Goal: Task Accomplishment & Management: Manage account settings

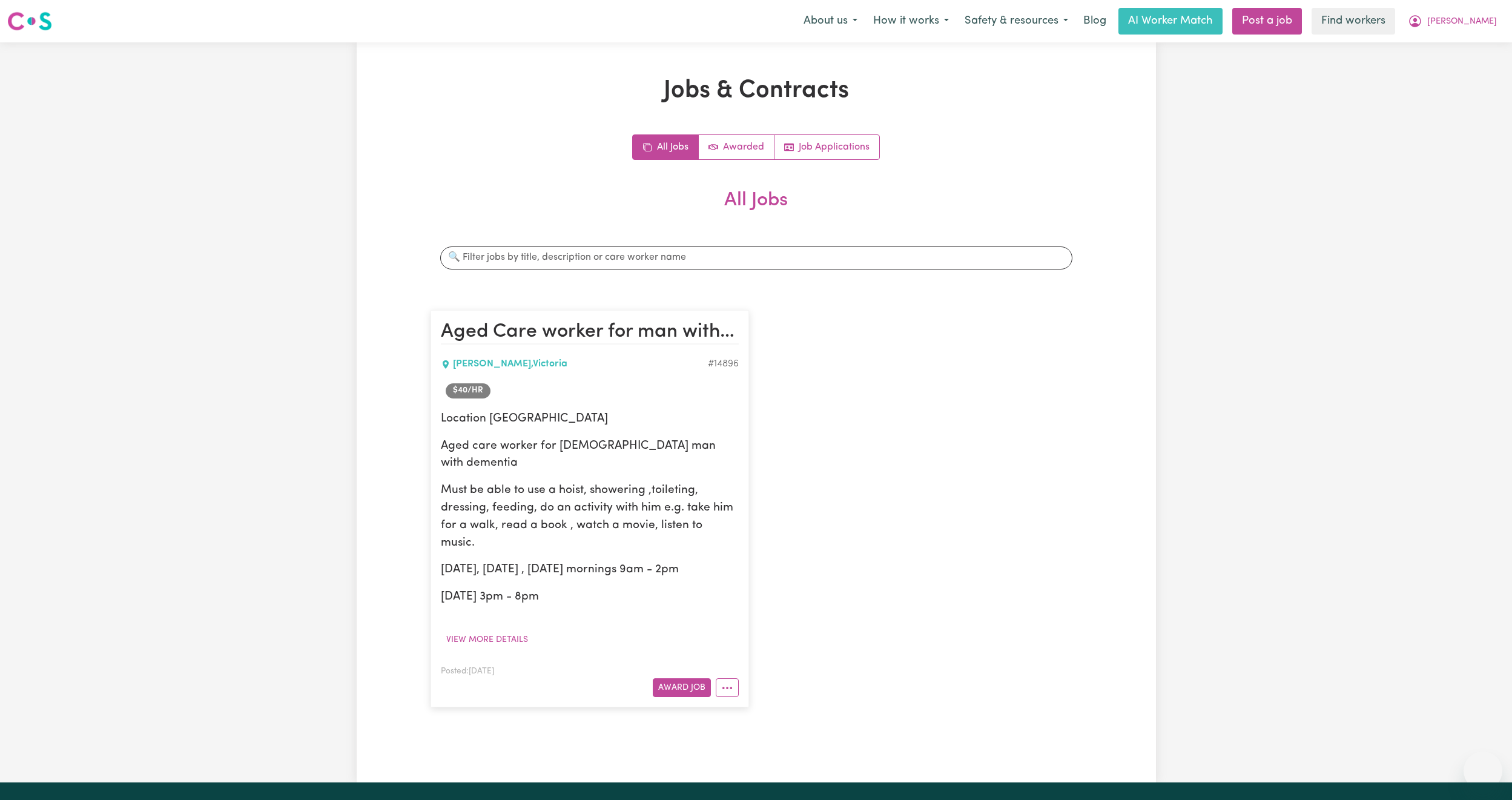
click at [1489, 29] on button "[PERSON_NAME]" at bounding box center [1452, 21] width 105 height 25
click at [1452, 74] on link "Logout" at bounding box center [1456, 69] width 96 height 23
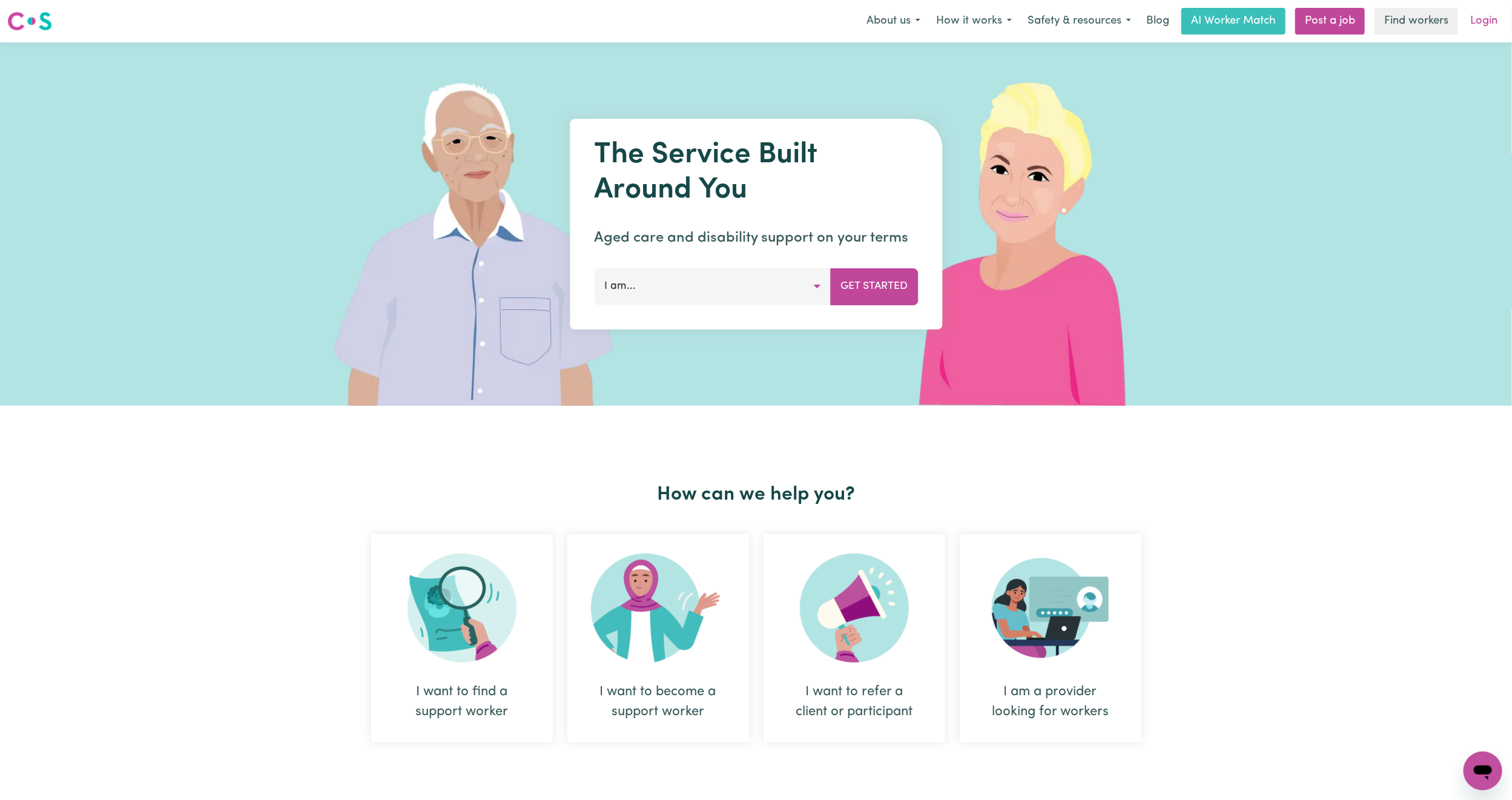
click at [1488, 15] on link "Login" at bounding box center [1484, 21] width 42 height 27
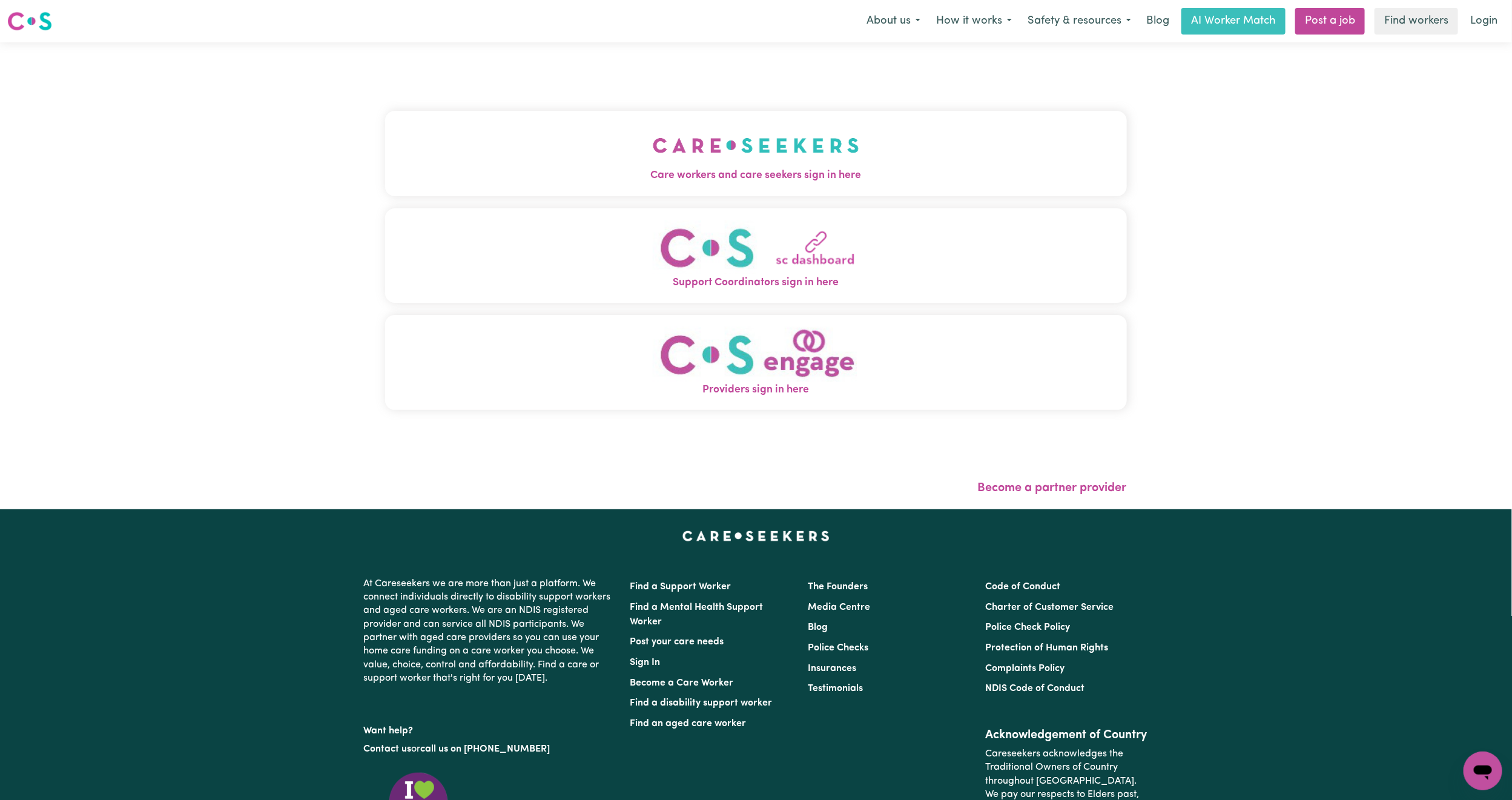
click at [538, 84] on div "Care workers and care seekers sign in here Support Coordinators sign in here Pr…" at bounding box center [756, 266] width 742 height 400
click at [511, 137] on button "Care workers and care seekers sign in here" at bounding box center [756, 153] width 742 height 85
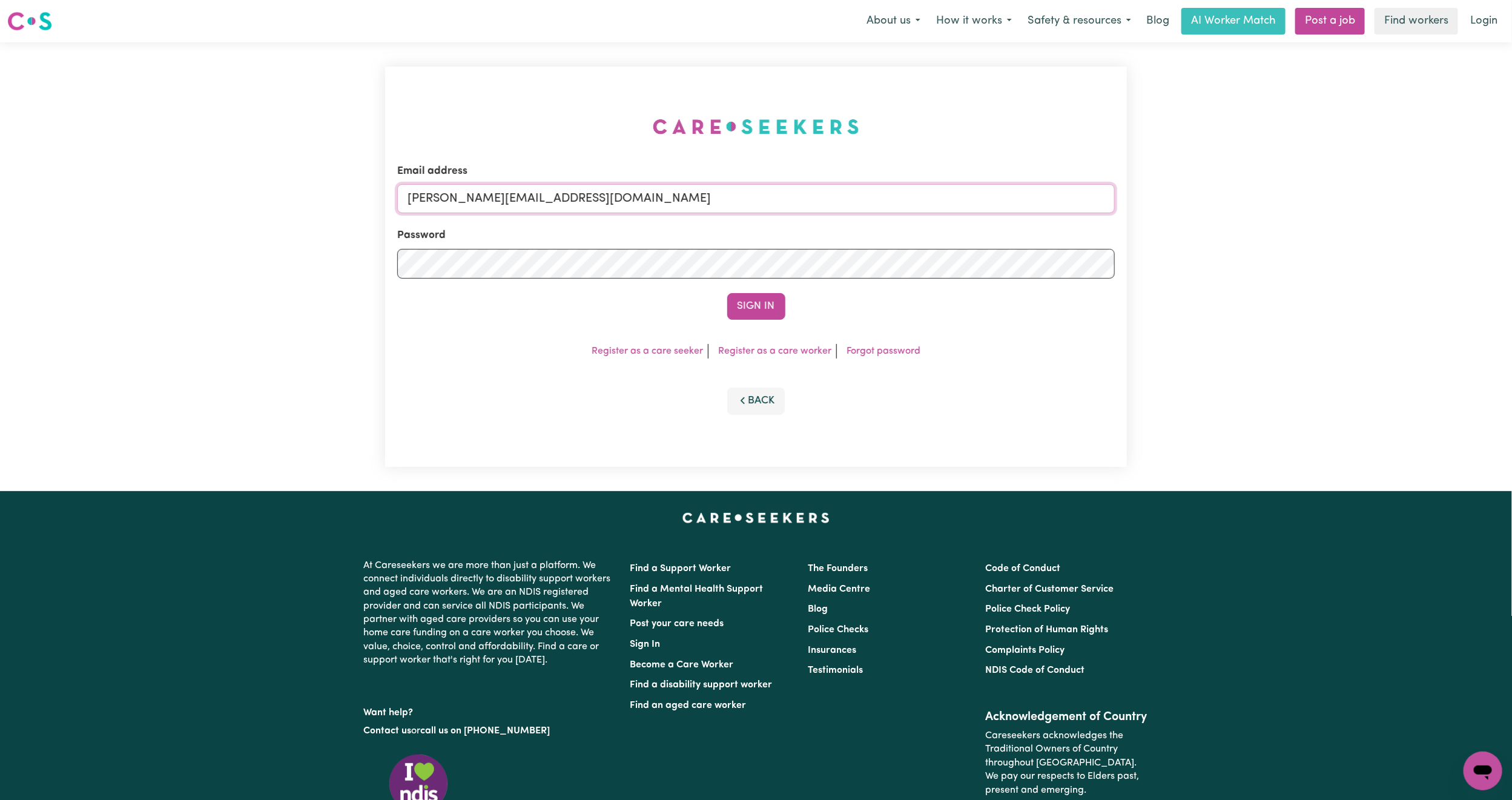
click at [464, 209] on input "[PERSON_NAME][EMAIL_ADDRESS][DOMAIN_NAME]" at bounding box center [756, 198] width 717 height 29
drag, startPoint x: 469, startPoint y: 198, endPoint x: 930, endPoint y: 221, distance: 461.6
click at [930, 221] on form "Email address [EMAIL_ADDRESS][PERSON_NAME][DOMAIN_NAME] Password Sign In" at bounding box center [756, 241] width 717 height 156
type input "[EMAIL_ADDRESS][DOMAIN_NAME]"
click at [727, 293] on button "Sign In" at bounding box center [756, 306] width 58 height 27
